Goal: Navigation & Orientation: Find specific page/section

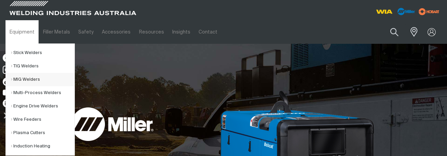
click at [25, 78] on link "MIG Welders" at bounding box center [43, 79] width 64 height 13
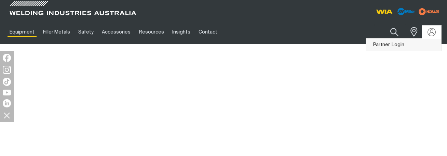
click at [400, 43] on link "Partner Login" at bounding box center [403, 45] width 75 height 13
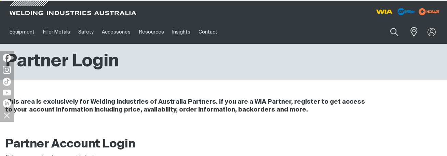
type input "[PERSON_NAME][EMAIL_ADDRESS][DOMAIN_NAME]"
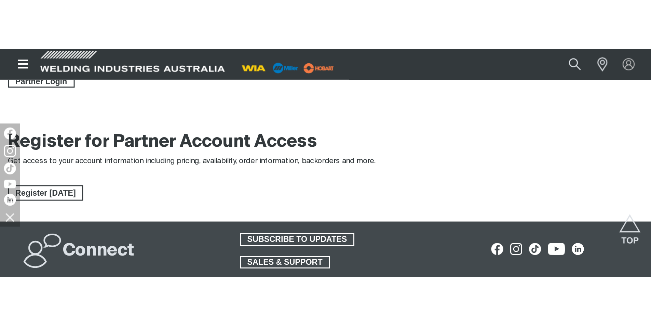
scroll to position [137, 0]
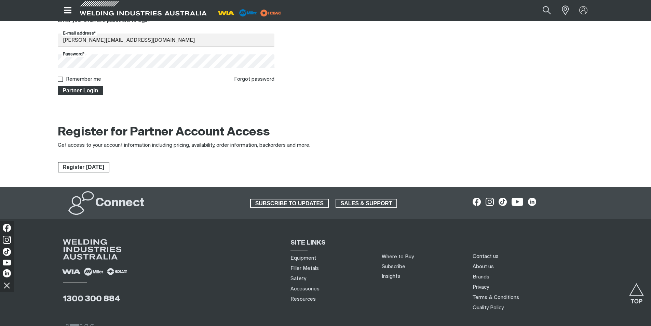
click at [81, 94] on button "Partner Login" at bounding box center [81, 90] width 46 height 9
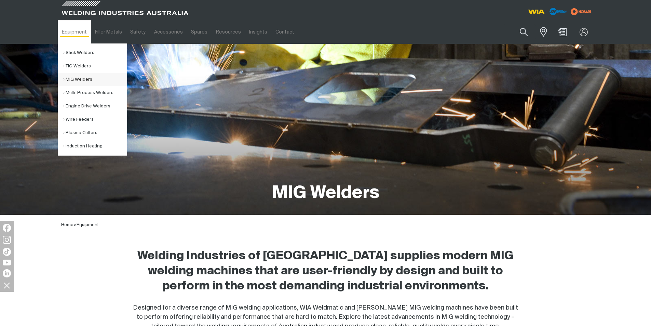
click at [99, 83] on link "MIG Welders" at bounding box center [95, 79] width 64 height 13
click at [67, 77] on link "MIG Welders" at bounding box center [95, 79] width 64 height 13
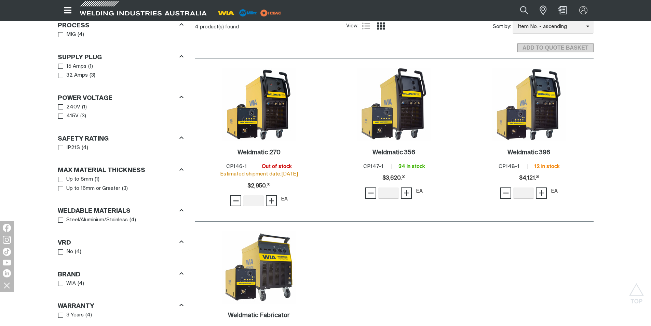
scroll to position [376, 0]
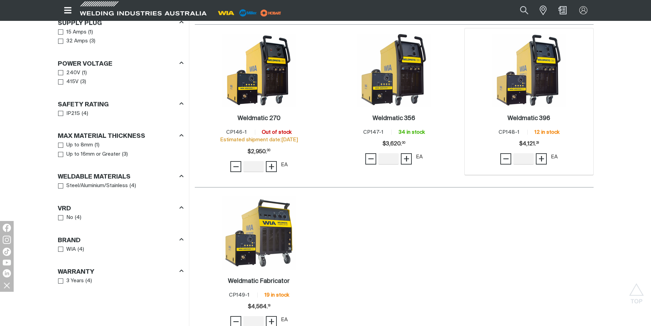
click at [446, 95] on img at bounding box center [528, 69] width 73 height 73
